Goal: Information Seeking & Learning: Learn about a topic

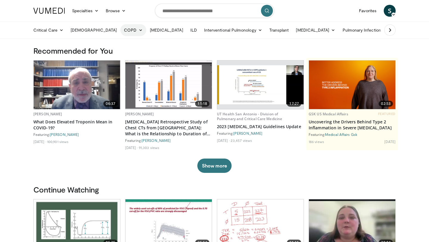
click at [138, 31] on icon at bounding box center [140, 30] width 4 height 4
click at [121, 44] on link "Diagnosis" at bounding box center [156, 44] width 71 height 10
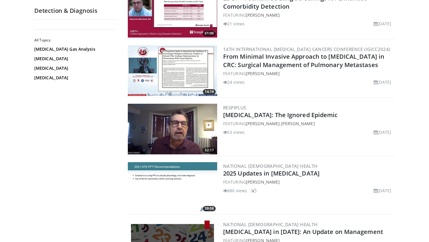
scroll to position [1248, 0]
click at [177, 184] on img at bounding box center [172, 187] width 89 height 51
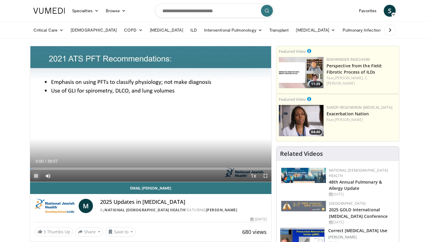
click at [37, 176] on span "Video Player" at bounding box center [36, 176] width 12 height 12
click at [35, 175] on span "Video Player" at bounding box center [36, 176] width 12 height 12
click at [38, 175] on span "Video Player" at bounding box center [36, 176] width 12 height 12
click at [266, 177] on span "Video Player" at bounding box center [265, 176] width 12 height 12
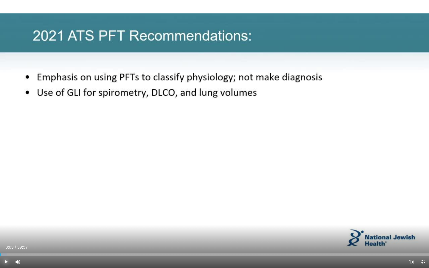
click at [7, 242] on span "Video Player" at bounding box center [6, 262] width 12 height 12
click at [2, 242] on span "Video Player" at bounding box center [6, 262] width 12 height 12
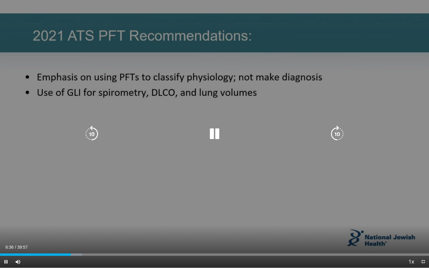
click at [217, 136] on icon "Video Player" at bounding box center [214, 134] width 17 height 17
click at [208, 137] on icon "Video Player" at bounding box center [214, 134] width 17 height 17
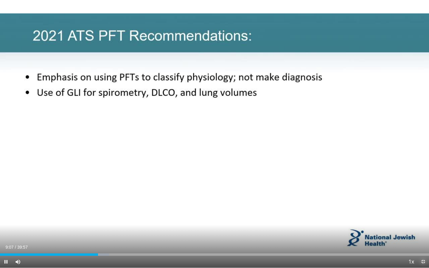
click at [424, 242] on span "Video Player" at bounding box center [423, 262] width 12 height 12
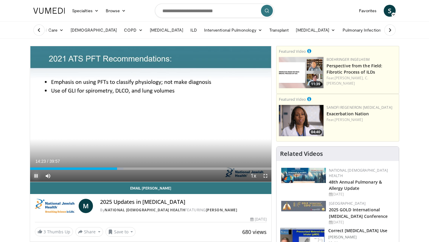
click at [34, 175] on span "Video Player" at bounding box center [36, 176] width 12 height 12
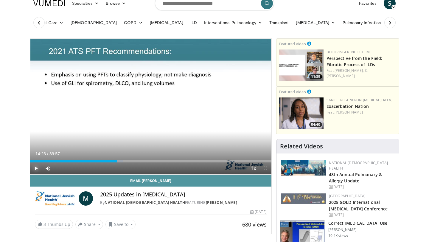
scroll to position [8, 0]
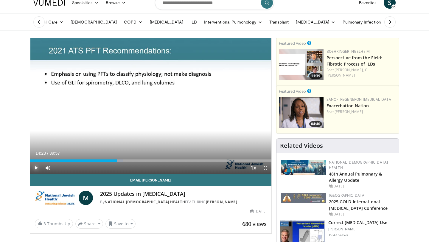
click at [36, 167] on span "Video Player" at bounding box center [36, 168] width 12 height 12
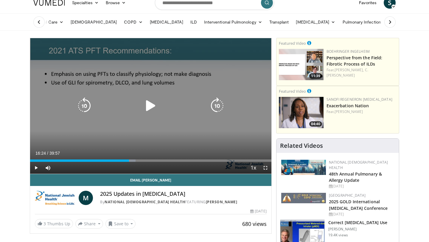
click at [151, 105] on icon "Video Player" at bounding box center [150, 105] width 17 height 17
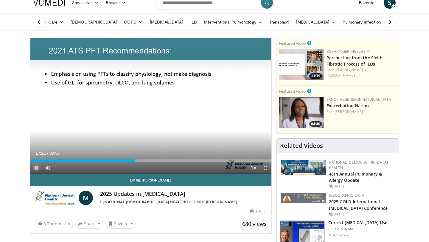
click at [37, 169] on span "Video Player" at bounding box center [36, 168] width 12 height 12
click at [268, 169] on span "Video Player" at bounding box center [265, 168] width 12 height 12
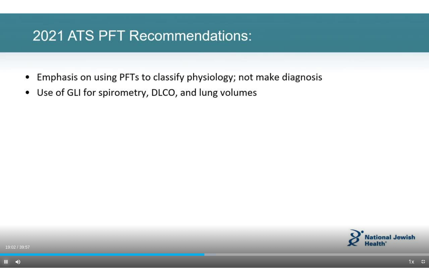
click at [8, 242] on span "Video Player" at bounding box center [6, 262] width 12 height 12
click at [421, 242] on span "Video Player" at bounding box center [423, 262] width 12 height 12
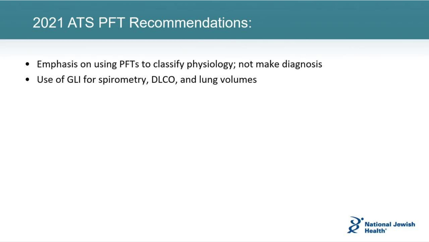
scroll to position [133, 0]
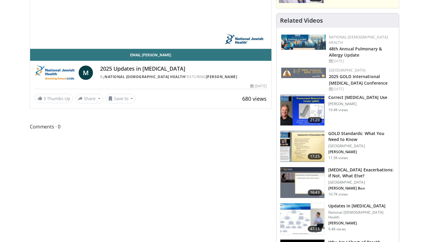
click at [303, 136] on img at bounding box center [302, 146] width 44 height 31
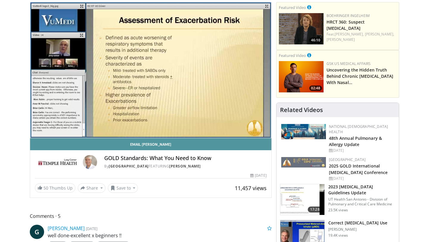
scroll to position [39, 0]
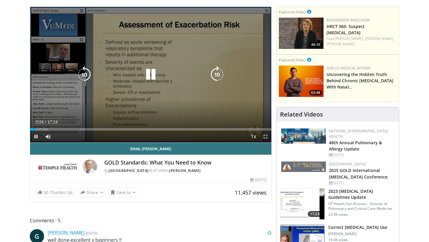
click at [153, 71] on icon "Video Player" at bounding box center [150, 74] width 17 height 17
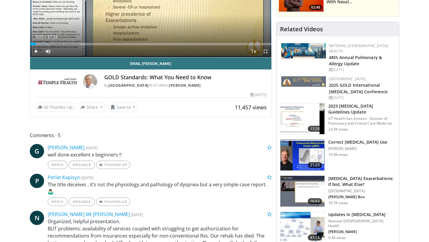
scroll to position [126, 0]
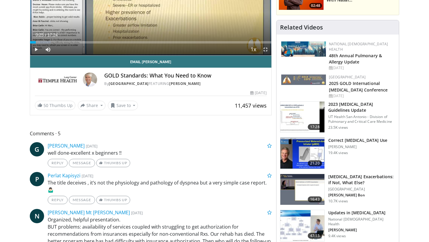
click at [345, 174] on h3 "COPD Exacerbations: if Not, What Else?" at bounding box center [361, 180] width 67 height 12
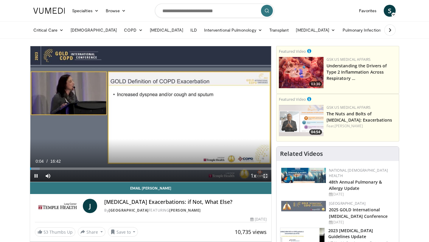
click at [265, 178] on span "Video Player" at bounding box center [265, 176] width 12 height 12
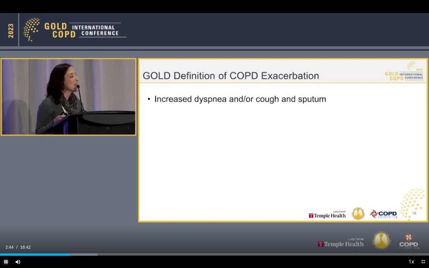
click at [2, 242] on span "Video Player" at bounding box center [6, 262] width 12 height 12
click at [0, 242] on button "Play" at bounding box center [6, 262] width 12 height 12
click at [4, 242] on span "Video Player" at bounding box center [6, 262] width 12 height 12
click at [7, 242] on span "Video Player" at bounding box center [6, 262] width 12 height 12
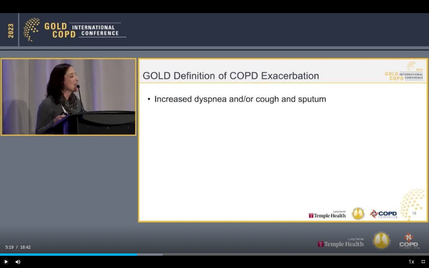
click at [7, 242] on span "Video Player" at bounding box center [6, 262] width 12 height 12
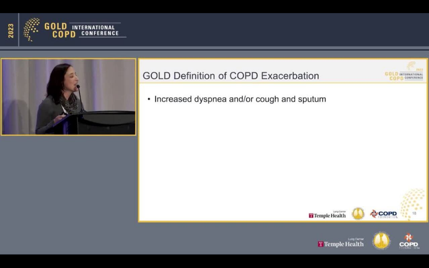
click at [7, 242] on video-js "**********" at bounding box center [214, 134] width 429 height 268
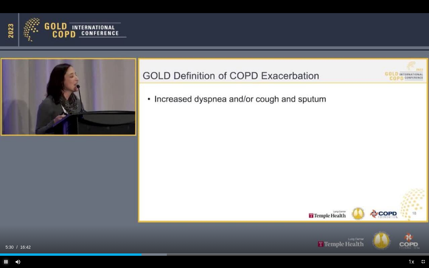
click at [5, 242] on span "Video Player" at bounding box center [6, 262] width 12 height 12
click at [8, 242] on span "Video Player" at bounding box center [6, 262] width 12 height 12
